Goal: Register for event/course

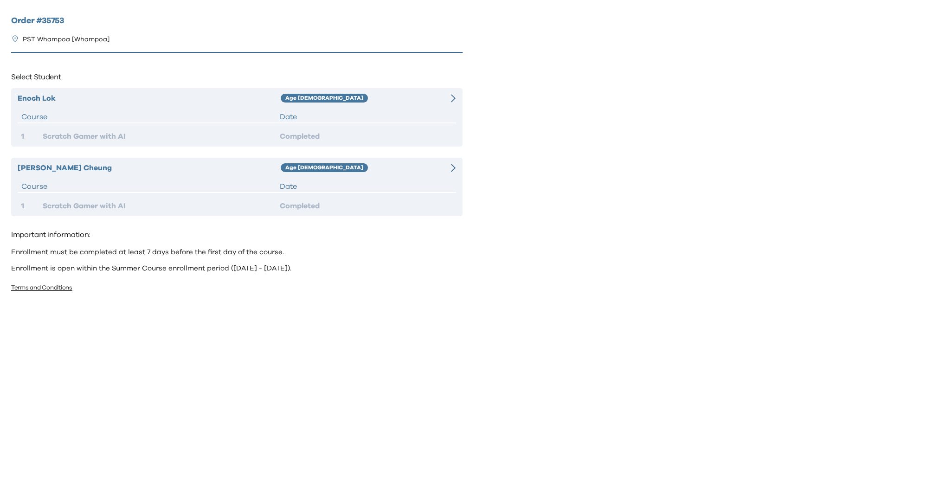
click at [399, 109] on div "Enoch Lok Age 6-7 Course Date 1 Scratch Gamer with AI Completed" at bounding box center [237, 117] width 452 height 58
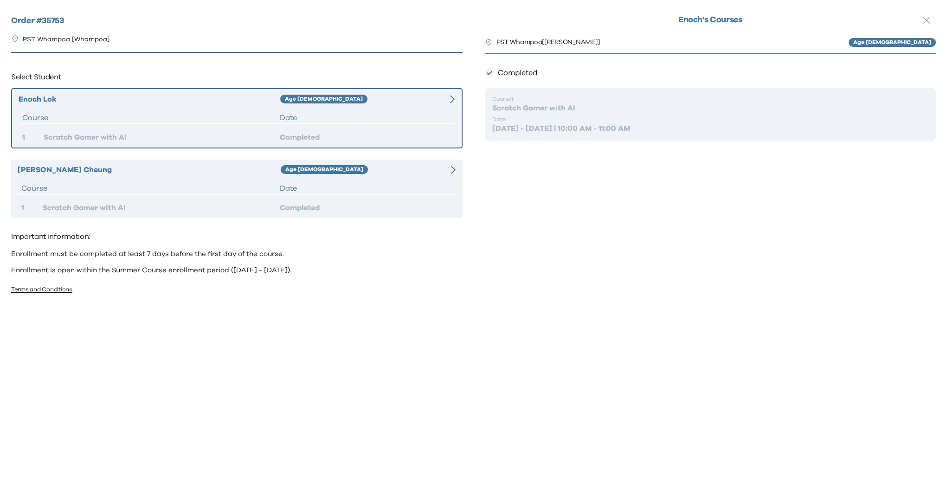
click at [395, 177] on div "Chilton Cheung Age 6-7 Course Date 1 Scratch Gamer with AI Completed" at bounding box center [237, 189] width 452 height 58
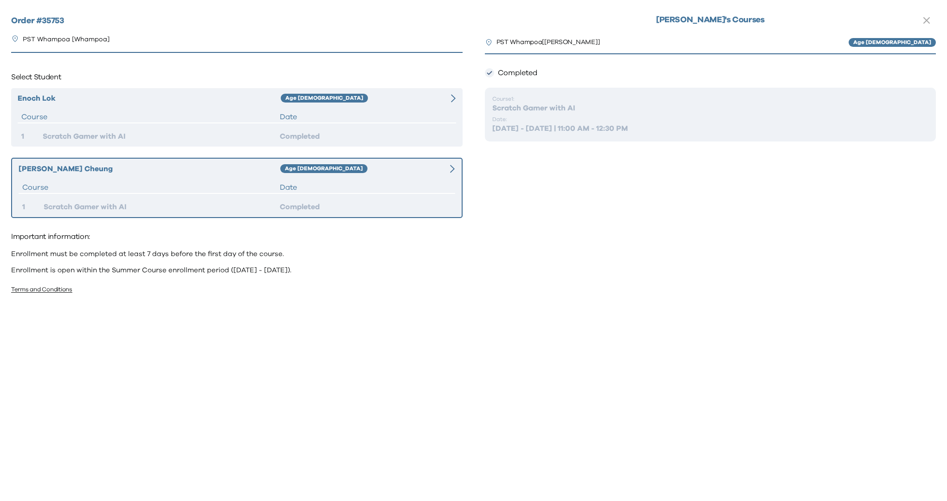
click at [392, 120] on div "Date" at bounding box center [366, 116] width 172 height 11
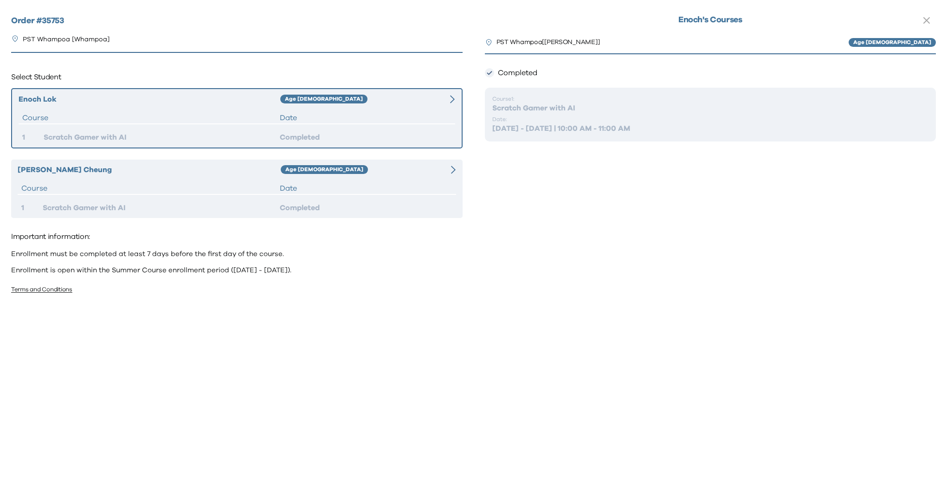
click at [391, 177] on div "Chilton Cheung Age 6-7 Course Date 1 Scratch Gamer with AI Completed" at bounding box center [237, 189] width 452 height 58
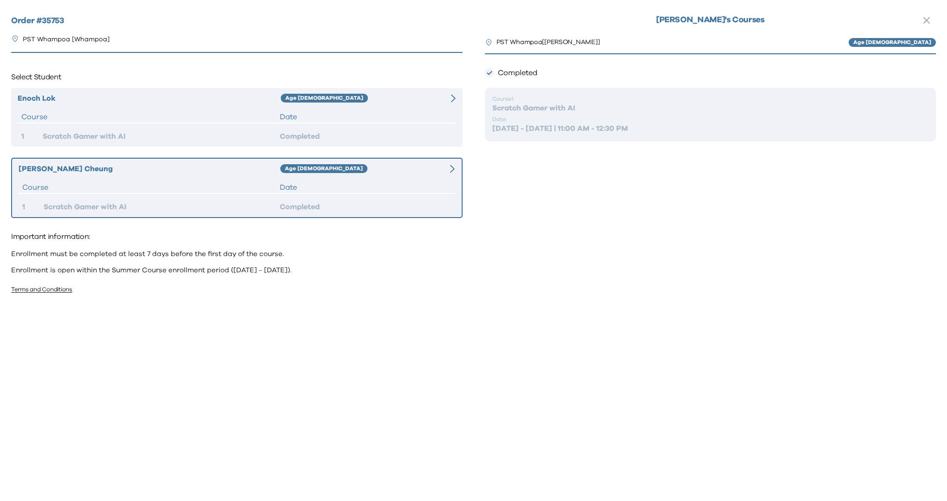
click at [392, 121] on div "Date" at bounding box center [366, 116] width 172 height 11
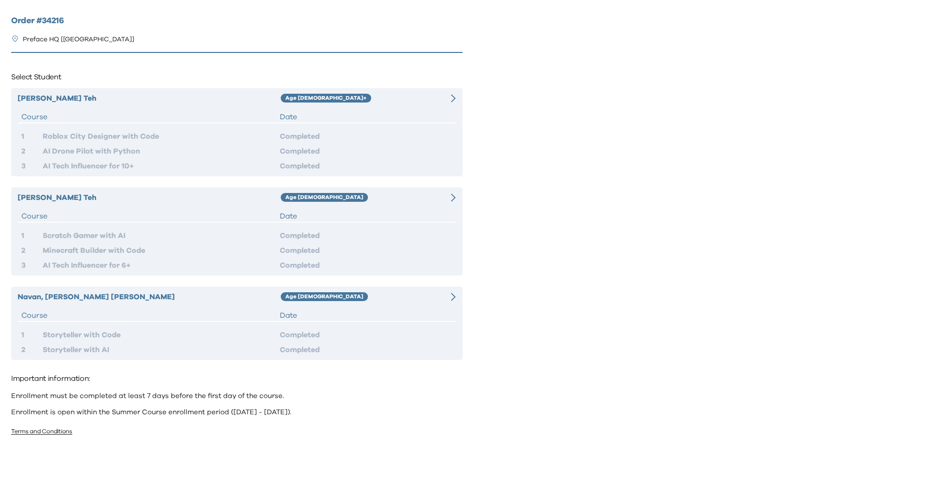
click at [201, 305] on div "[PERSON_NAME], [PERSON_NAME] Age [DEMOGRAPHIC_DATA] Course Date 1 Storyteller w…" at bounding box center [237, 323] width 452 height 73
